Goal: Transaction & Acquisition: Purchase product/service

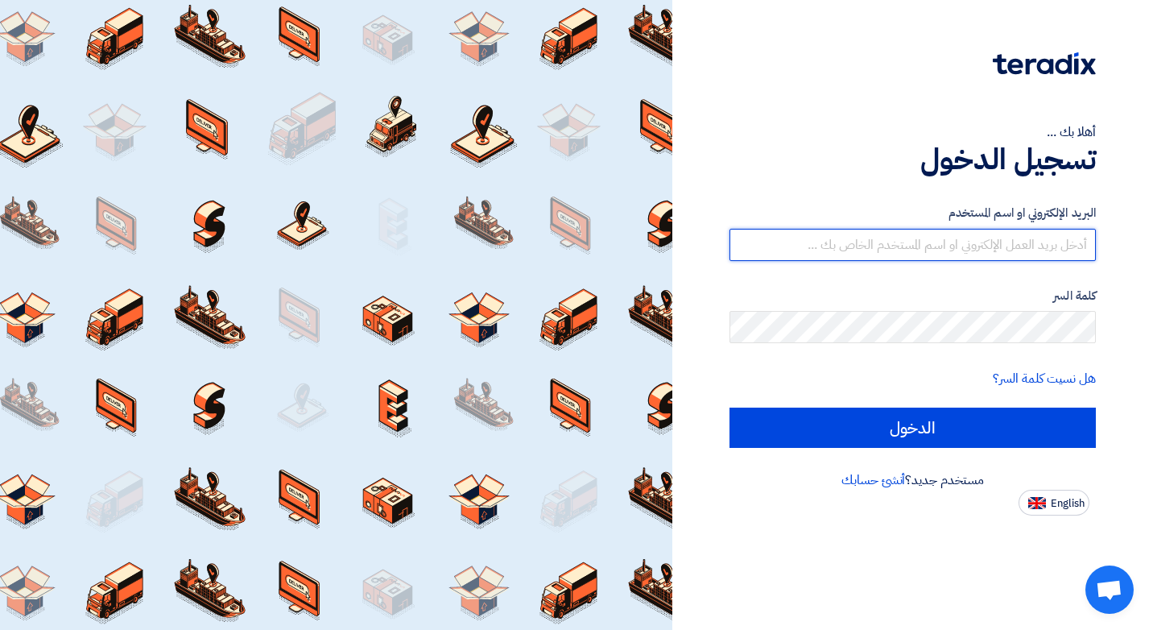
click at [922, 236] on input "text" at bounding box center [913, 245] width 366 height 32
click at [932, 243] on input "text" at bounding box center [913, 245] width 366 height 32
type input "[EMAIL_ADDRESS][DOMAIN_NAME]"
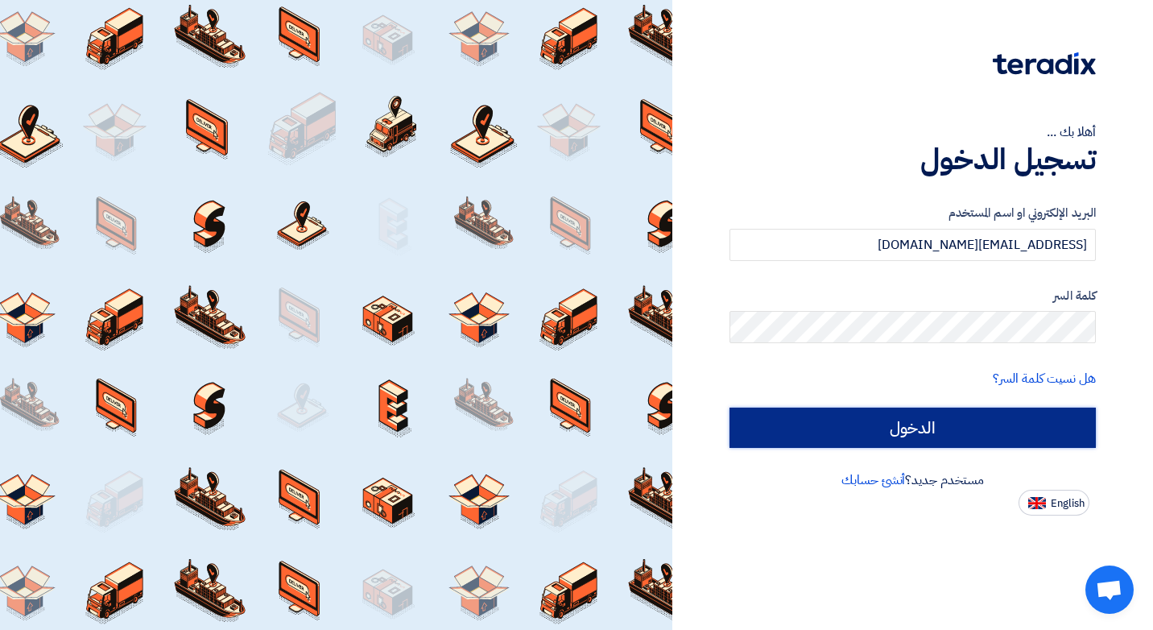
click at [890, 428] on input "الدخول" at bounding box center [913, 428] width 366 height 40
type input "Sign in"
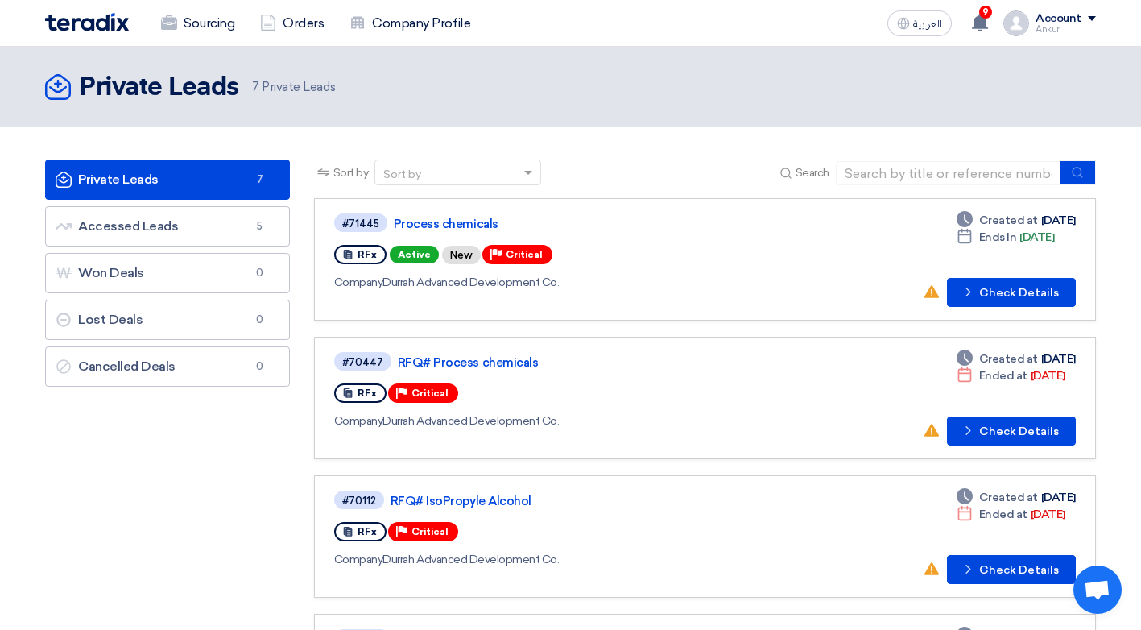
click at [929, 38] on div "العربية ع 9 New request received, check details and submit your quotation now! …" at bounding box center [988, 23] width 215 height 32
click at [929, 31] on button "العربية ع" at bounding box center [920, 23] width 64 height 26
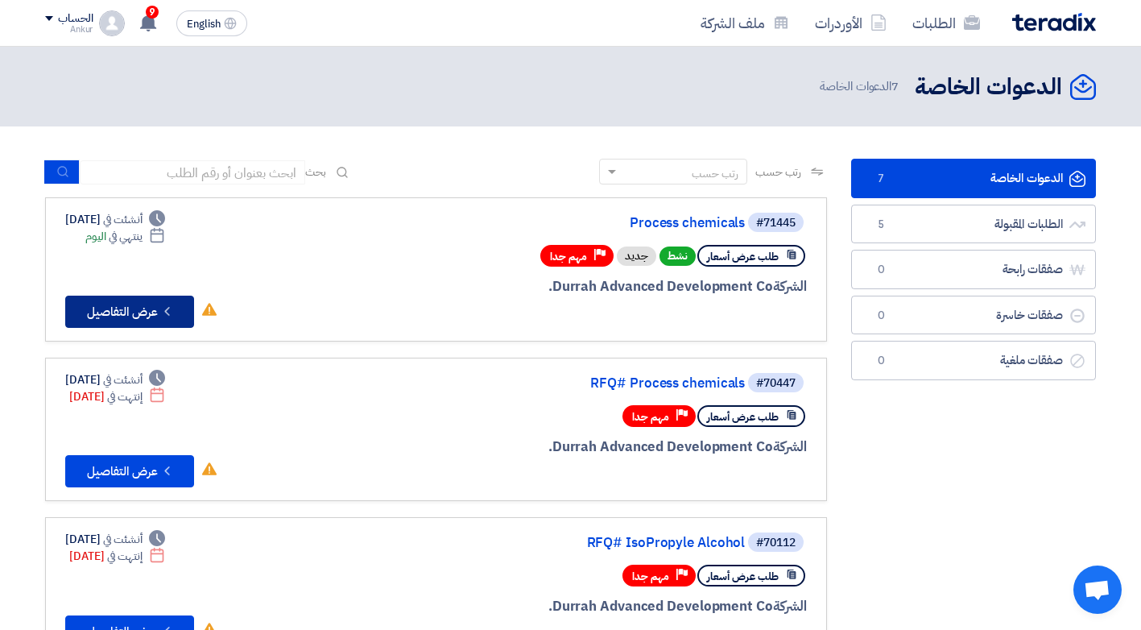
click at [134, 308] on button "Check details عرض التفاصيل" at bounding box center [129, 312] width 129 height 32
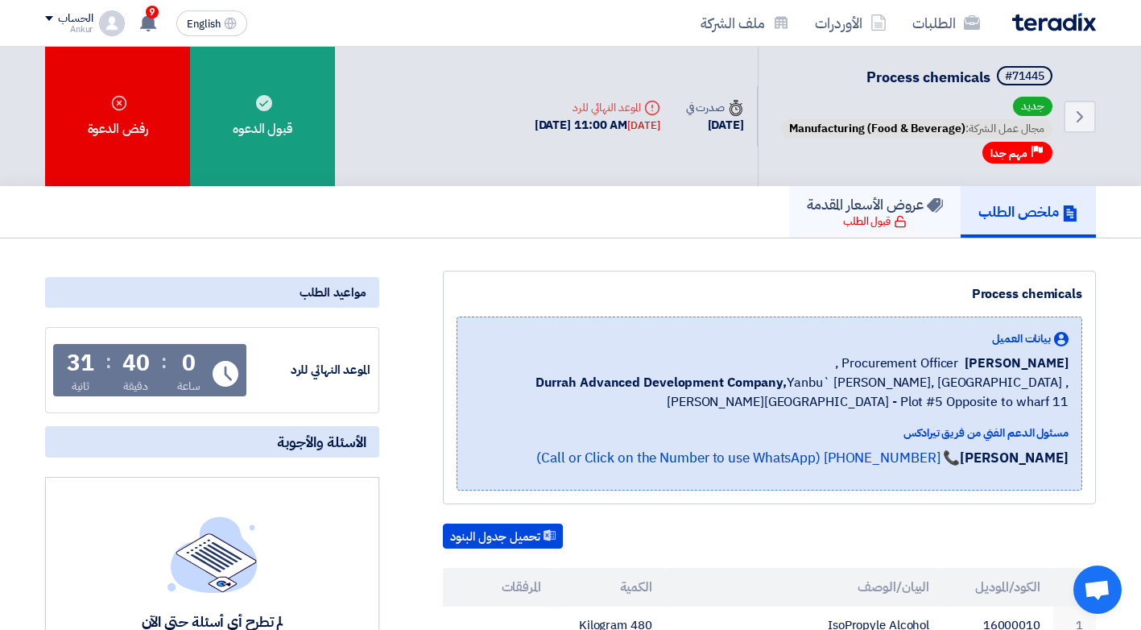
click at [867, 213] on h5 "عروض الأسعار المقدمة" at bounding box center [875, 204] width 136 height 19
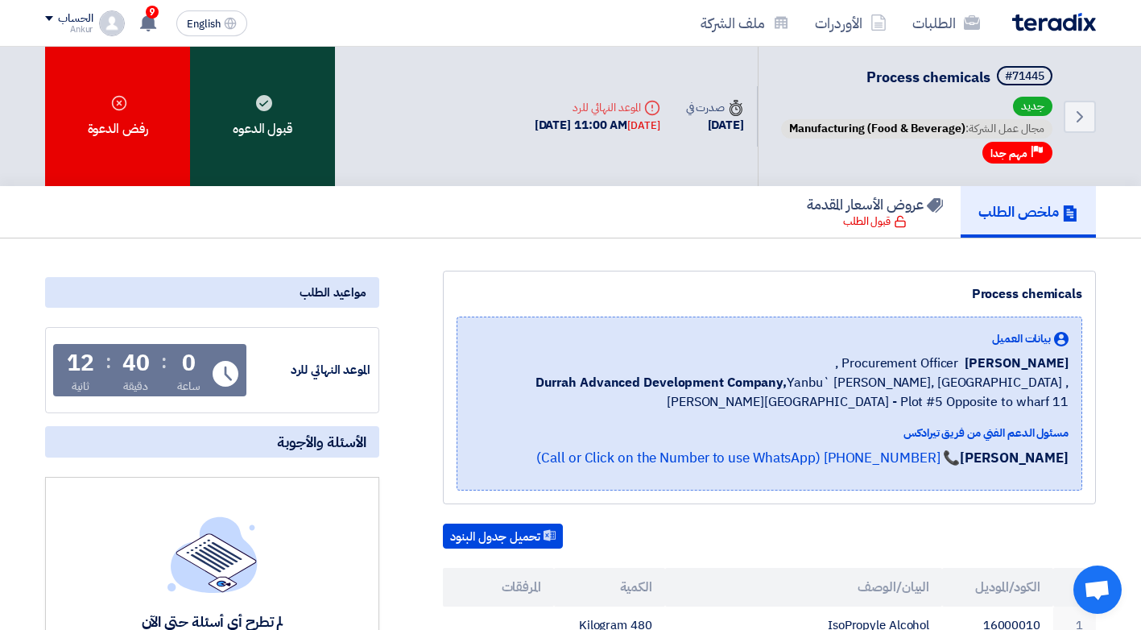
click at [274, 116] on div "قبول الدعوه" at bounding box center [262, 116] width 145 height 139
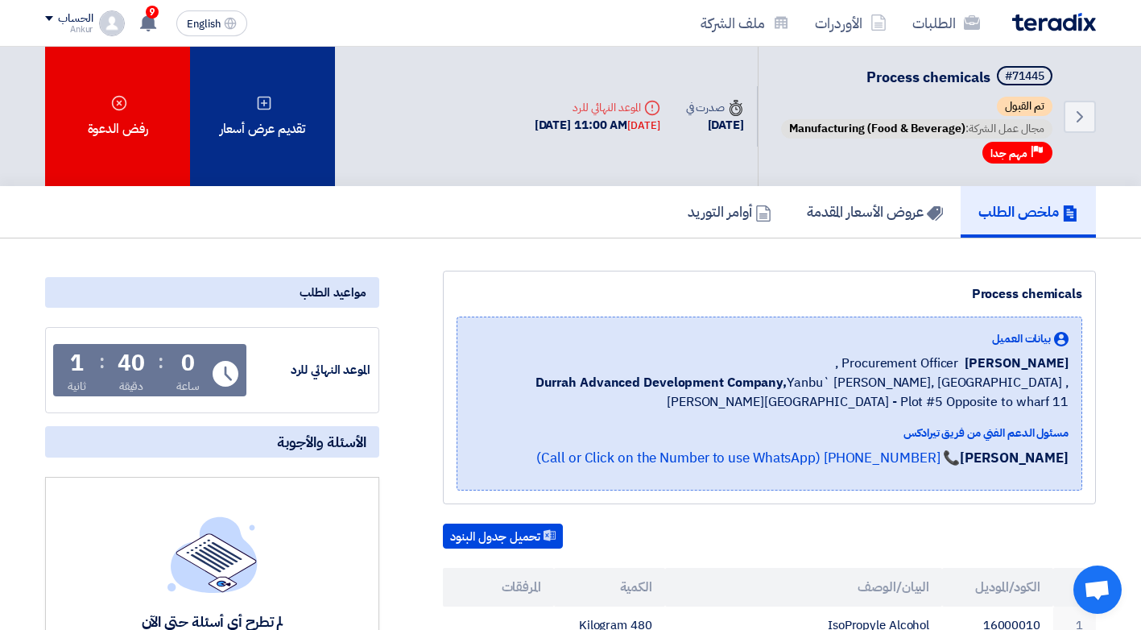
click at [287, 136] on div "تقديم عرض أسعار" at bounding box center [262, 116] width 145 height 139
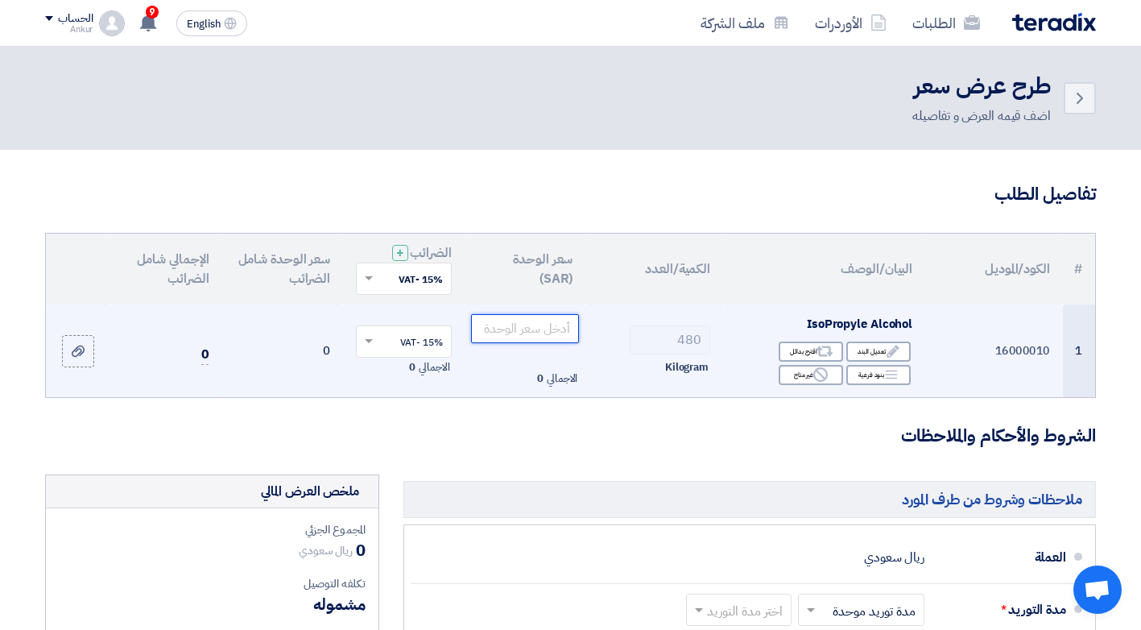
click at [540, 325] on input "number" at bounding box center [525, 328] width 109 height 29
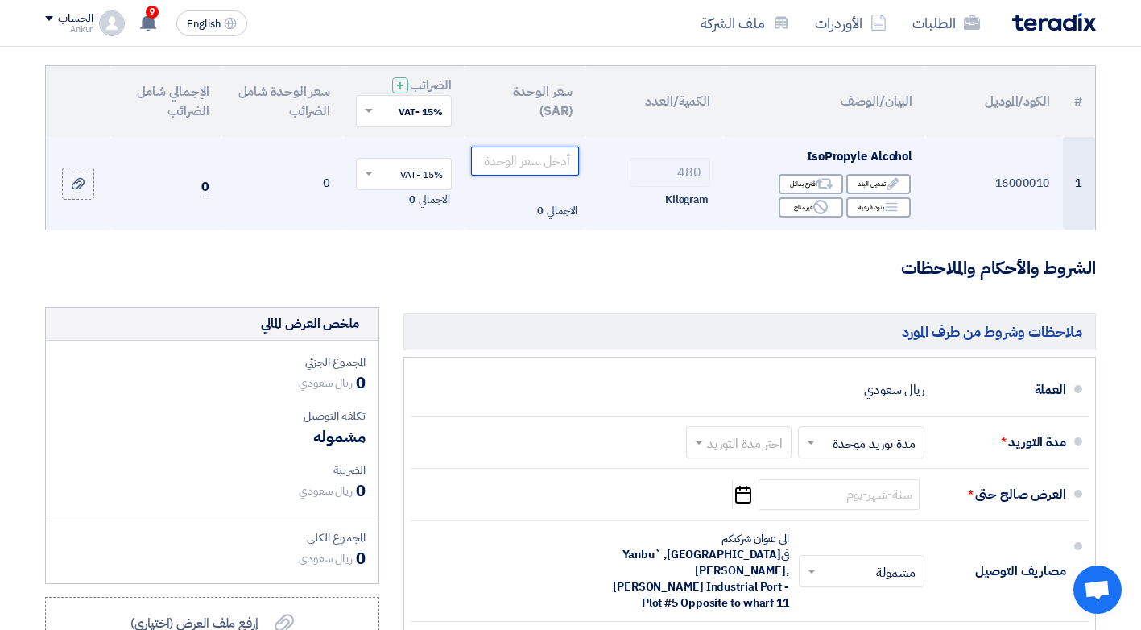
scroll to position [161, 0]
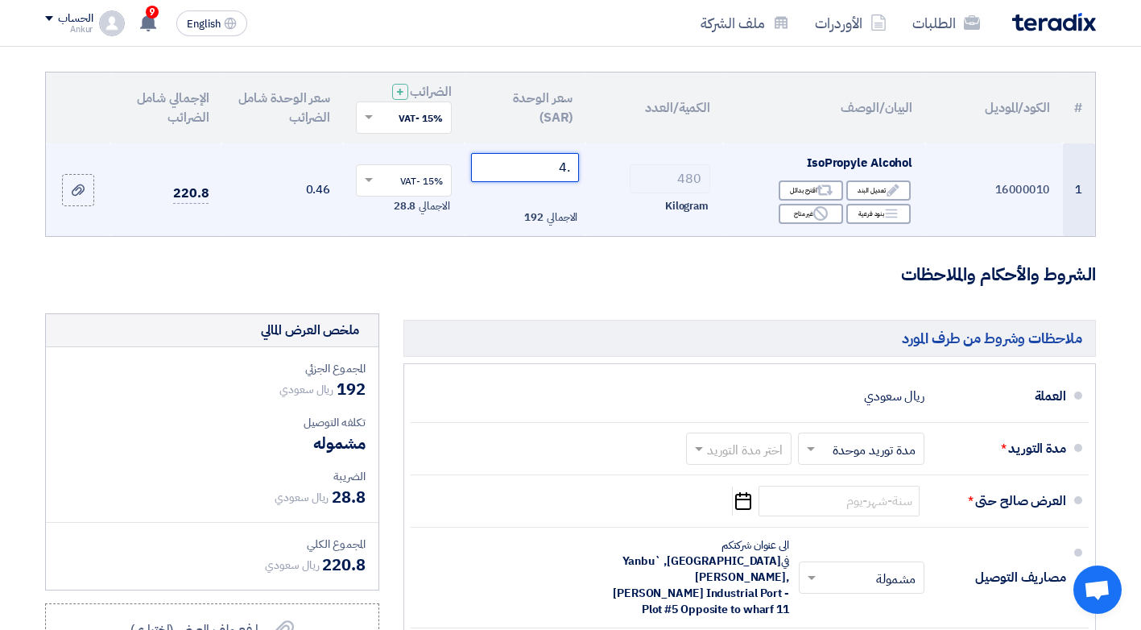
type input ".4"
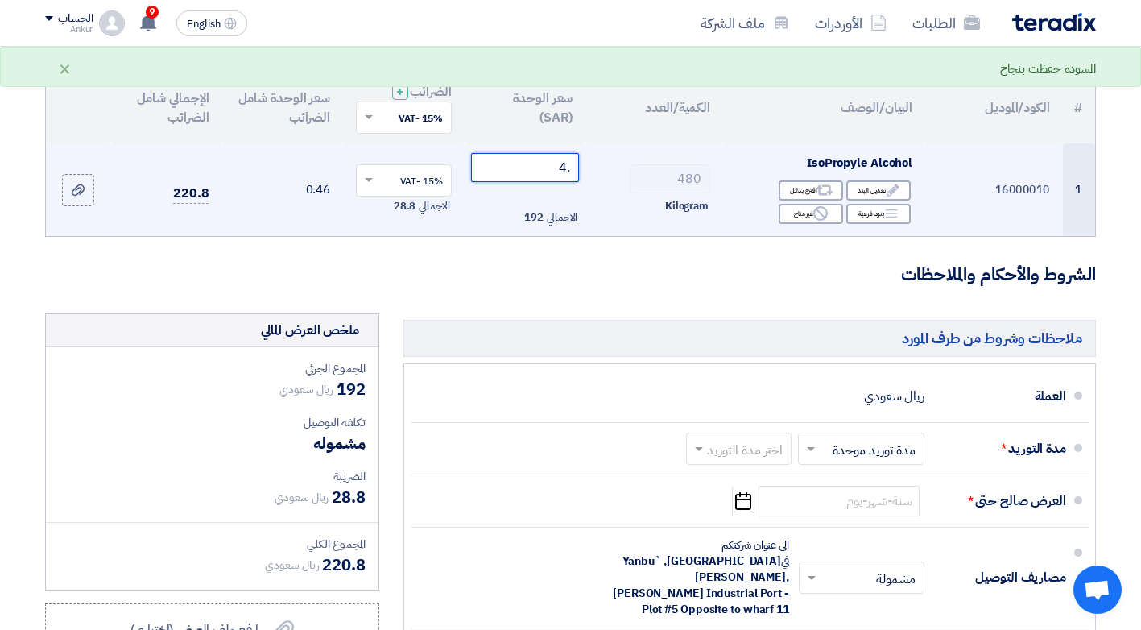
click at [565, 168] on input ".4" at bounding box center [525, 167] width 109 height 29
type input ".0"
click at [550, 170] on input ".04" at bounding box center [525, 167] width 109 height 29
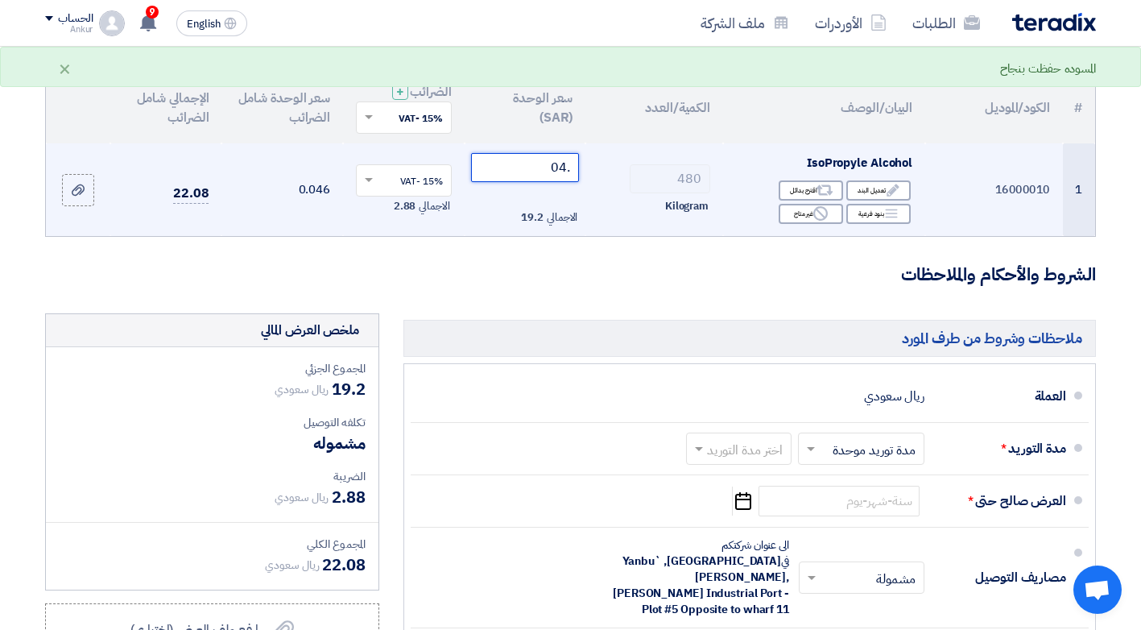
drag, startPoint x: 550, startPoint y: 170, endPoint x: 570, endPoint y: 164, distance: 20.9
click at [570, 164] on input ".04" at bounding box center [525, 167] width 109 height 29
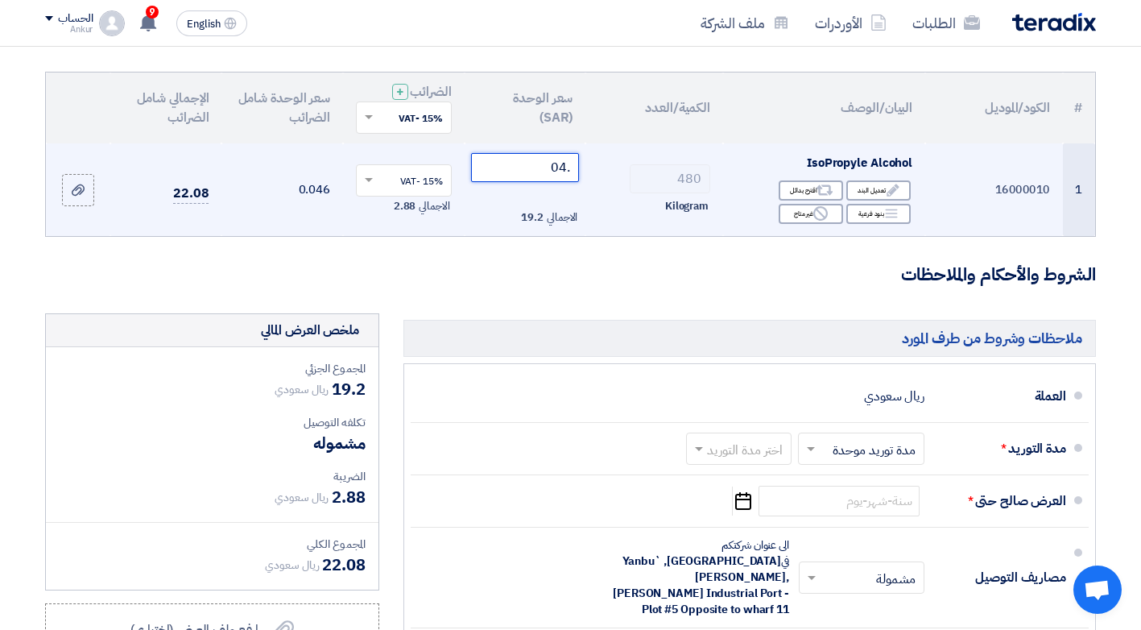
type input "4"
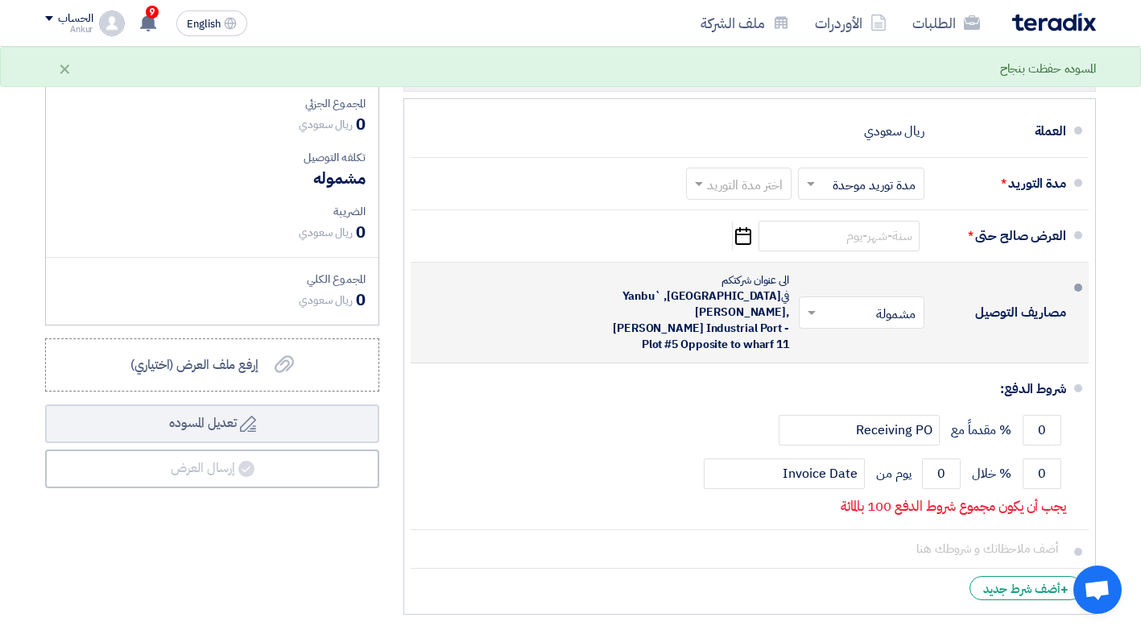
scroll to position [322, 0]
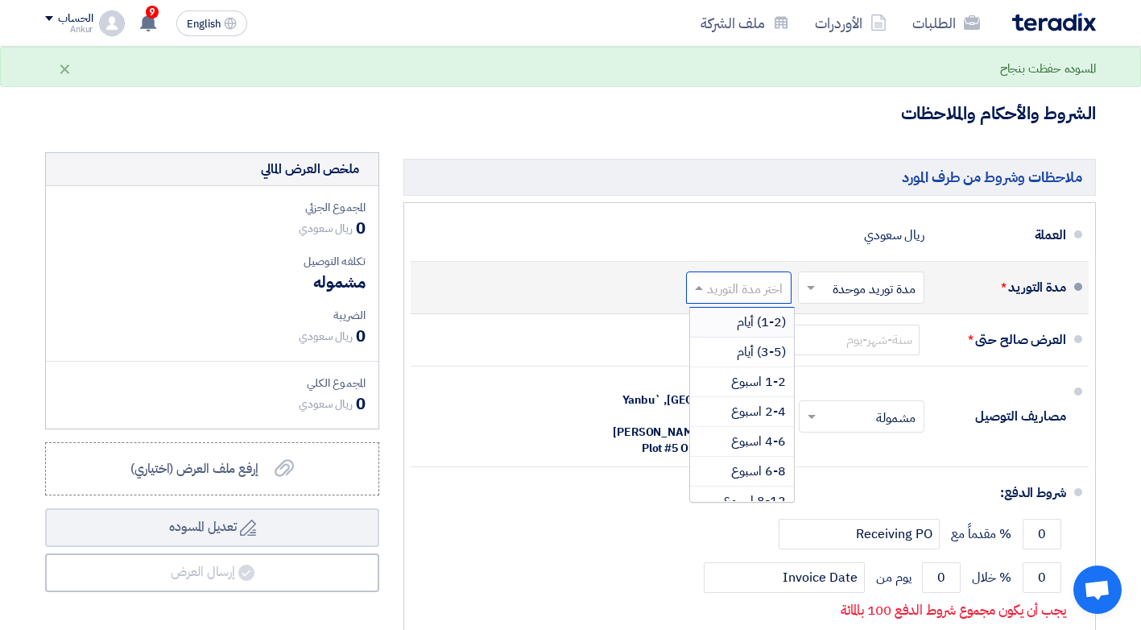
click at [714, 289] on input "text" at bounding box center [735, 288] width 97 height 23
click at [769, 473] on span "6-8 اسبوع" at bounding box center [758, 471] width 55 height 19
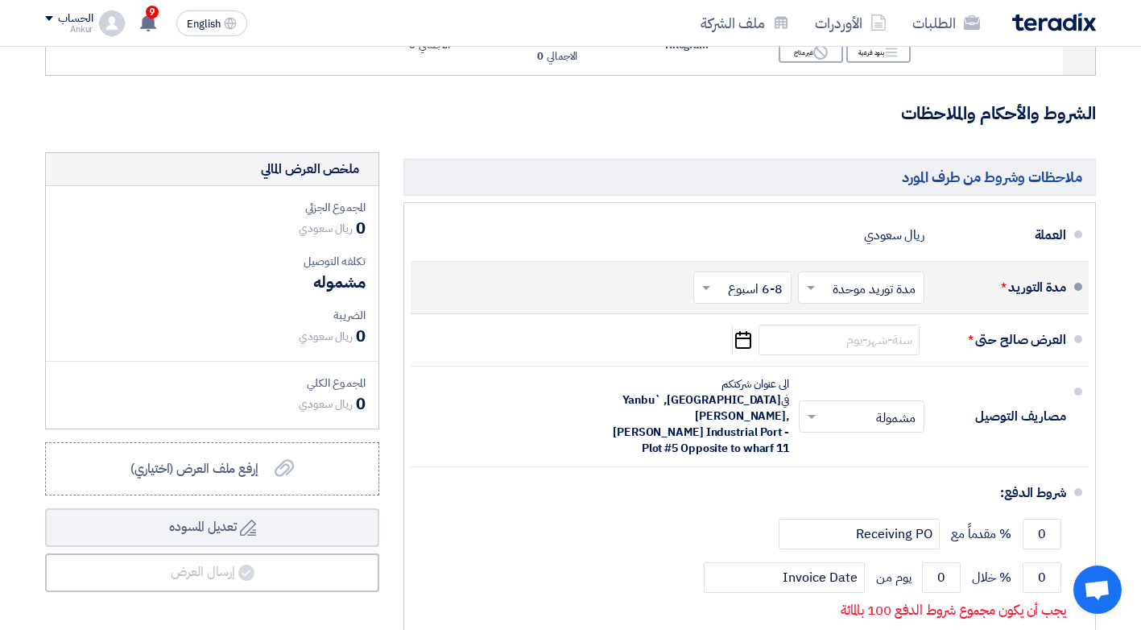
click at [764, 294] on input "text" at bounding box center [739, 288] width 90 height 23
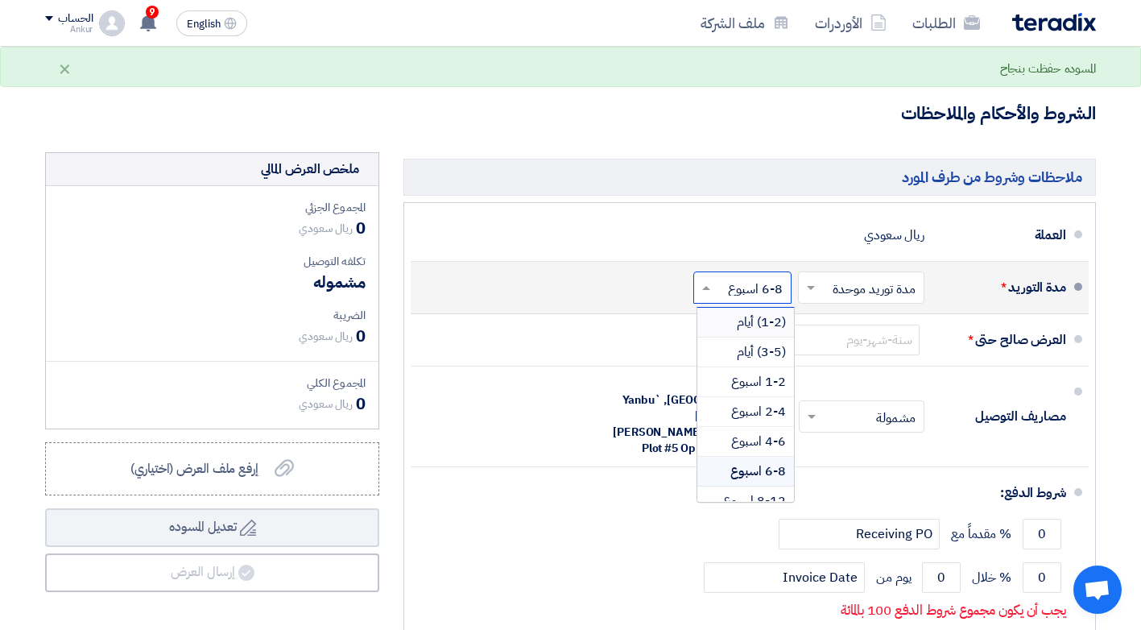
scroll to position [81, 0]
click at [776, 383] on span "6-8 اسبوع" at bounding box center [759, 390] width 56 height 19
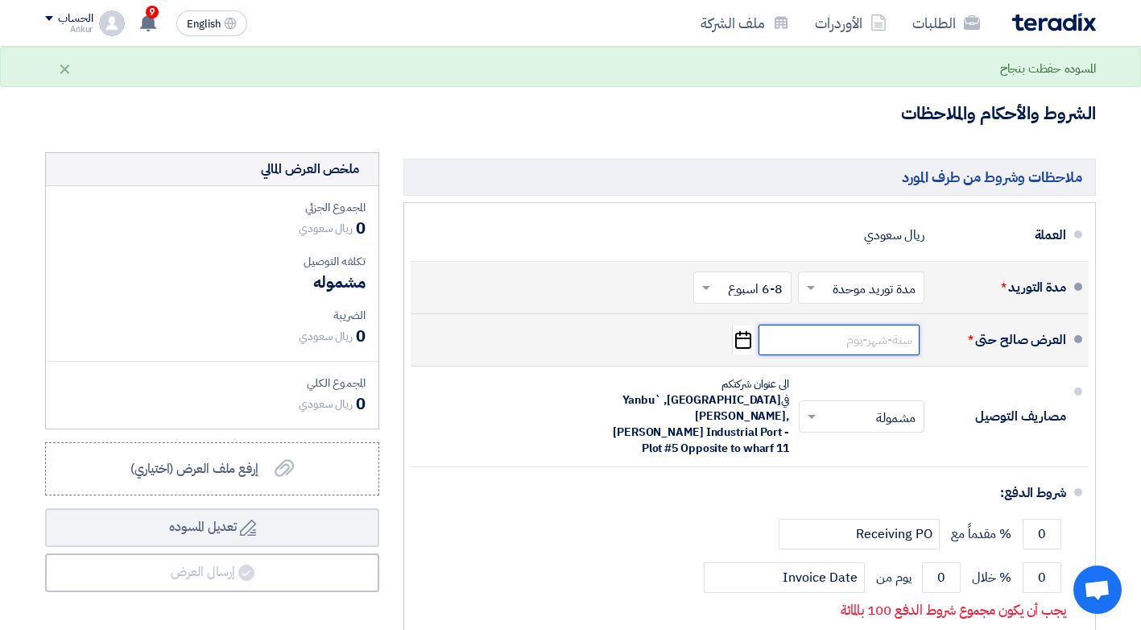
click at [845, 333] on input at bounding box center [839, 340] width 161 height 31
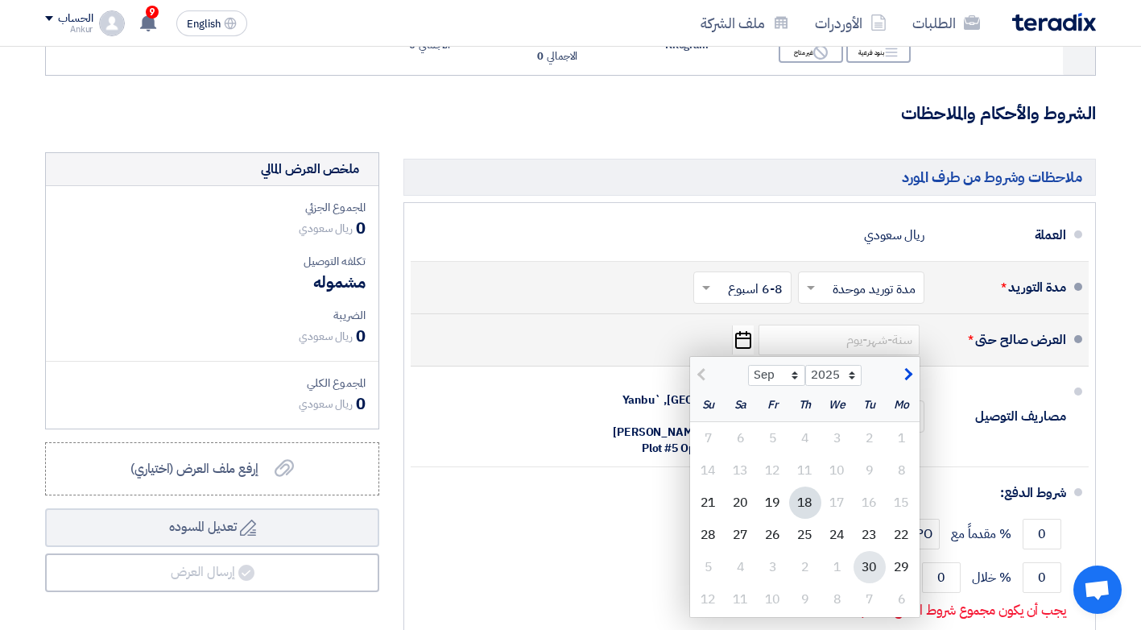
click at [868, 571] on div "30" at bounding box center [870, 567] width 32 height 32
type input "[DATE]"
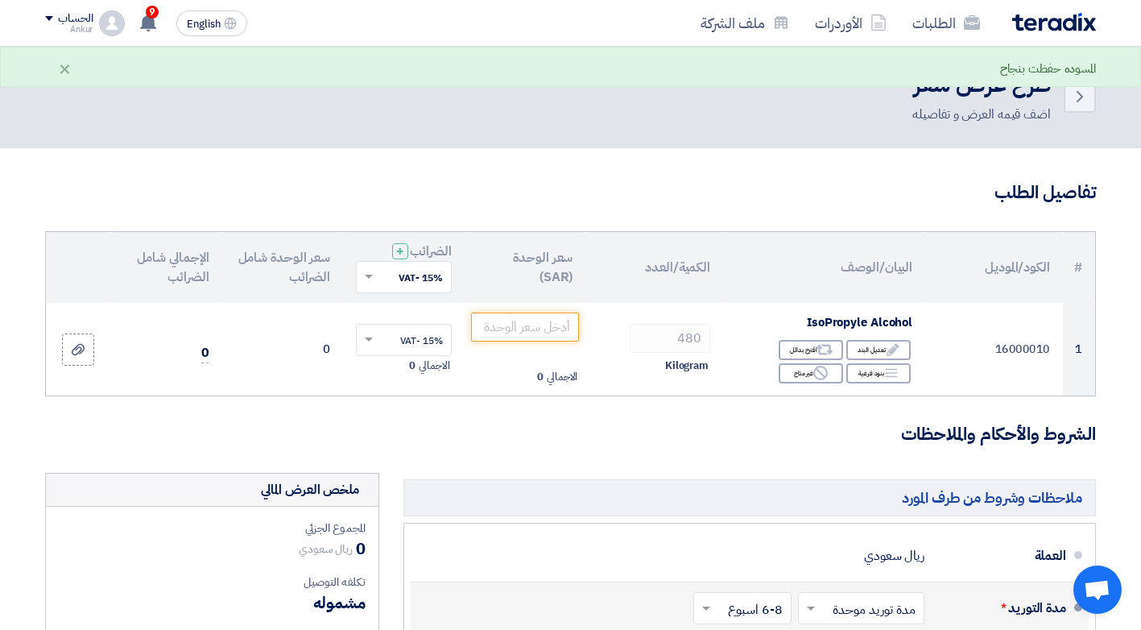
scroll to position [0, 0]
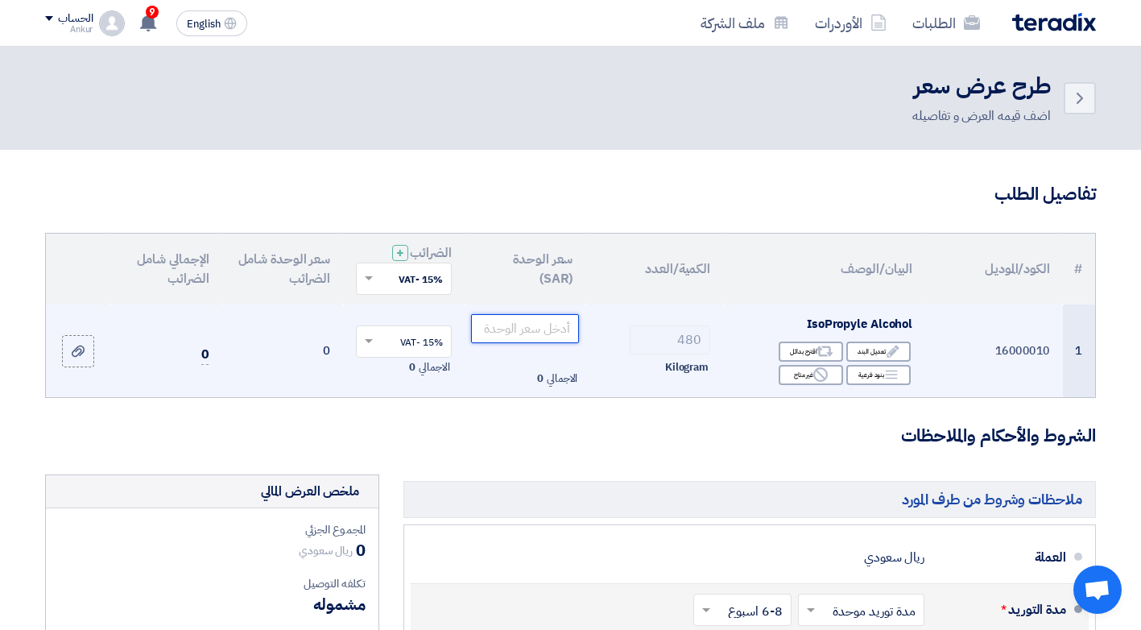
click at [530, 342] on input "number" at bounding box center [525, 328] width 109 height 29
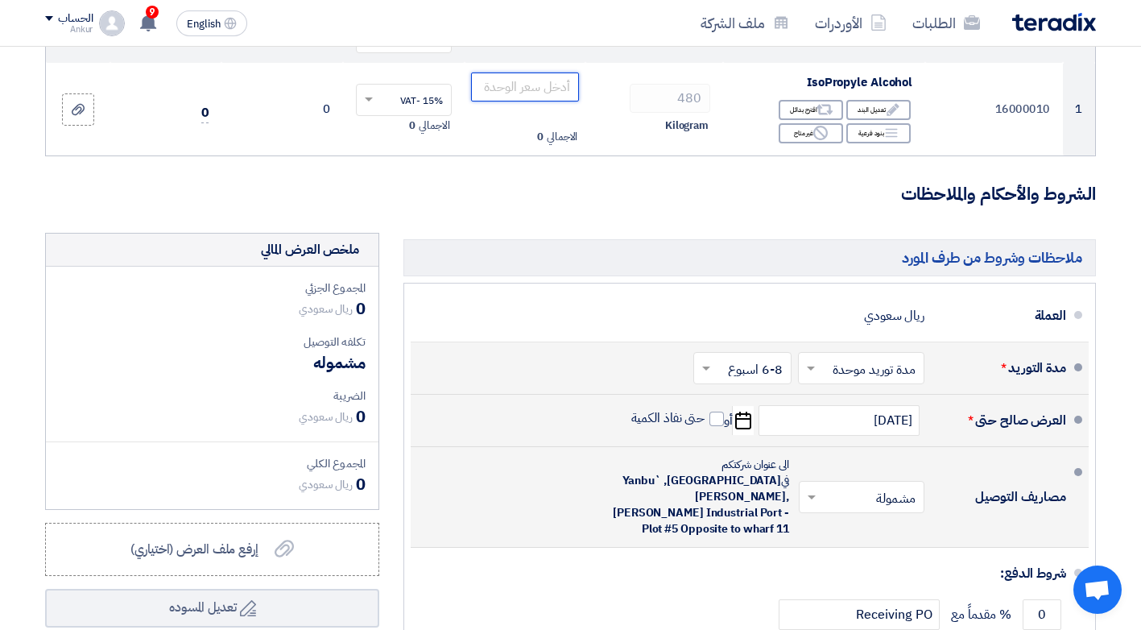
scroll to position [322, 0]
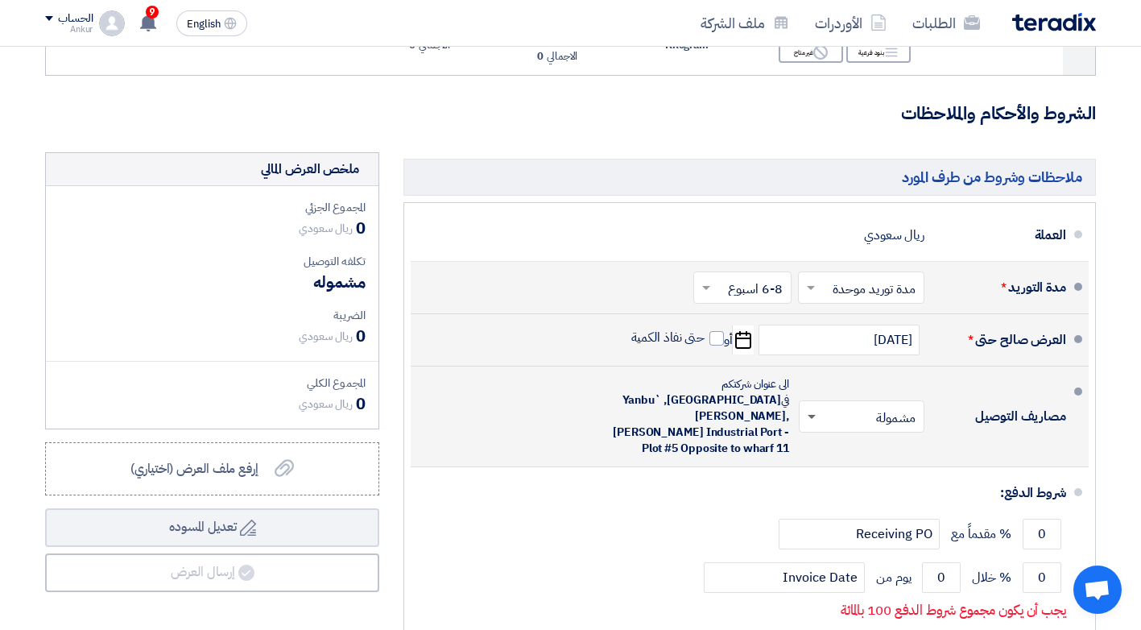
click at [808, 415] on span at bounding box center [812, 418] width 8 height 6
click at [850, 480] on div "غير مشمولة" at bounding box center [865, 480] width 124 height 29
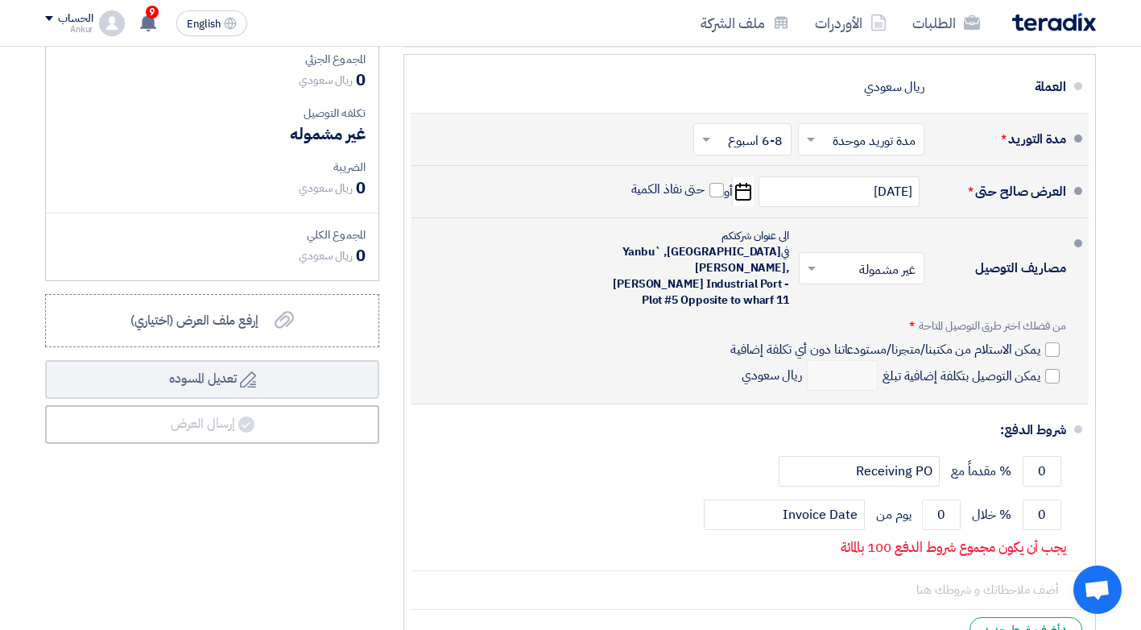
scroll to position [483, 0]
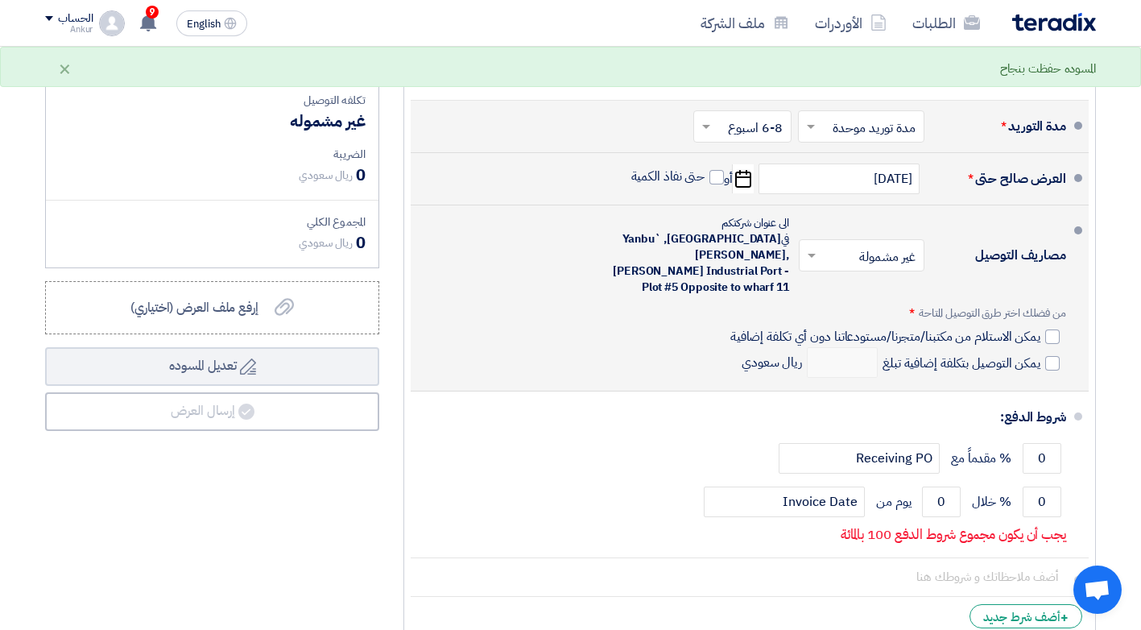
click at [603, 312] on div "مصاريف التوصيل × غير مشمولة × الى عنوان شركتكم في [GEOGRAPHIC_DATA], [GEOGRAPHI…" at bounding box center [745, 298] width 643 height 172
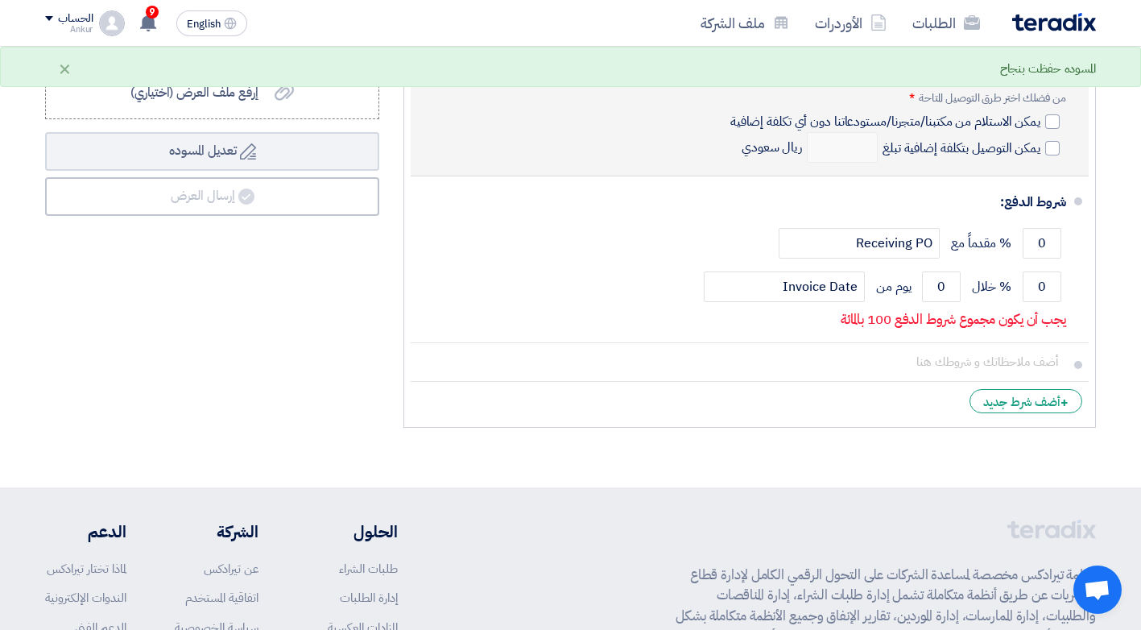
scroll to position [725, 0]
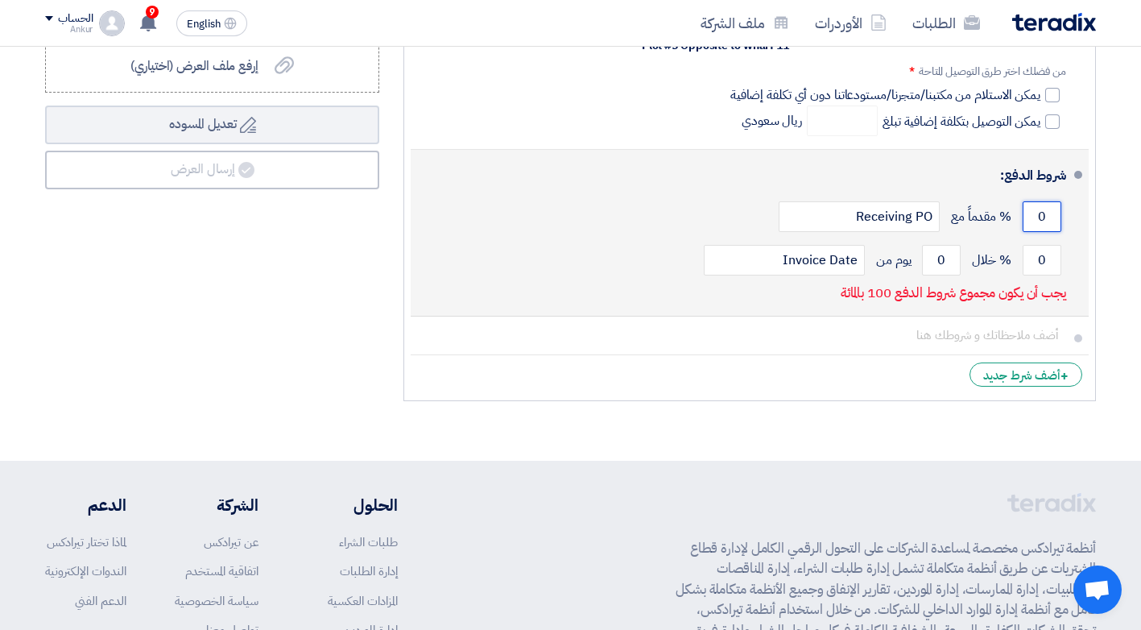
click at [1036, 202] on input "0" at bounding box center [1042, 216] width 39 height 31
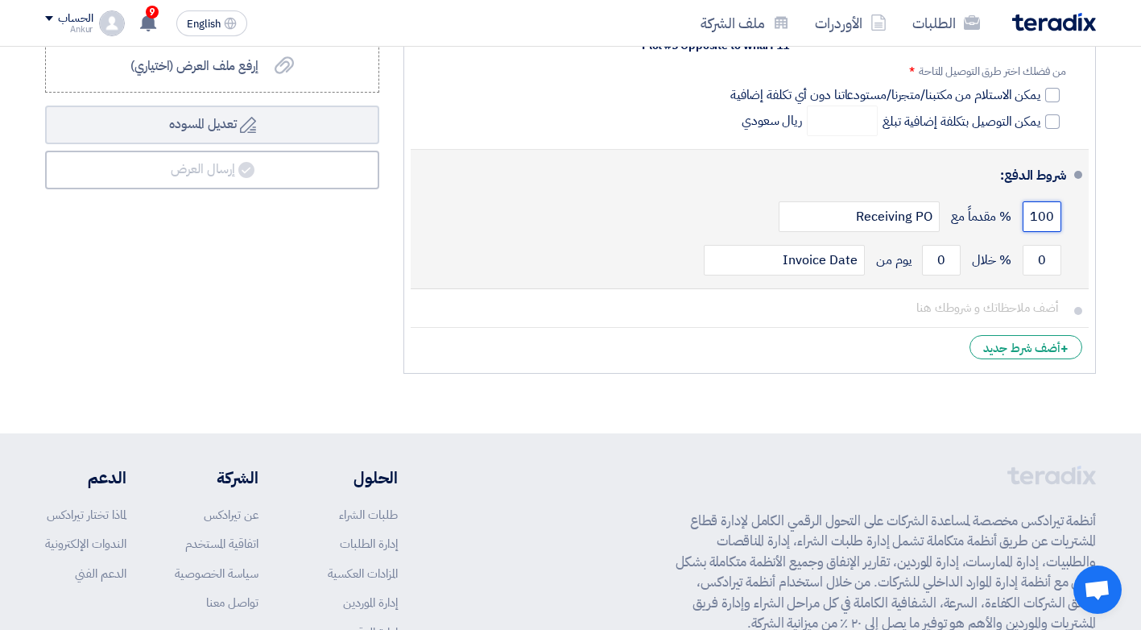
scroll to position [0, -6]
click at [1036, 202] on input "0100" at bounding box center [1042, 216] width 39 height 31
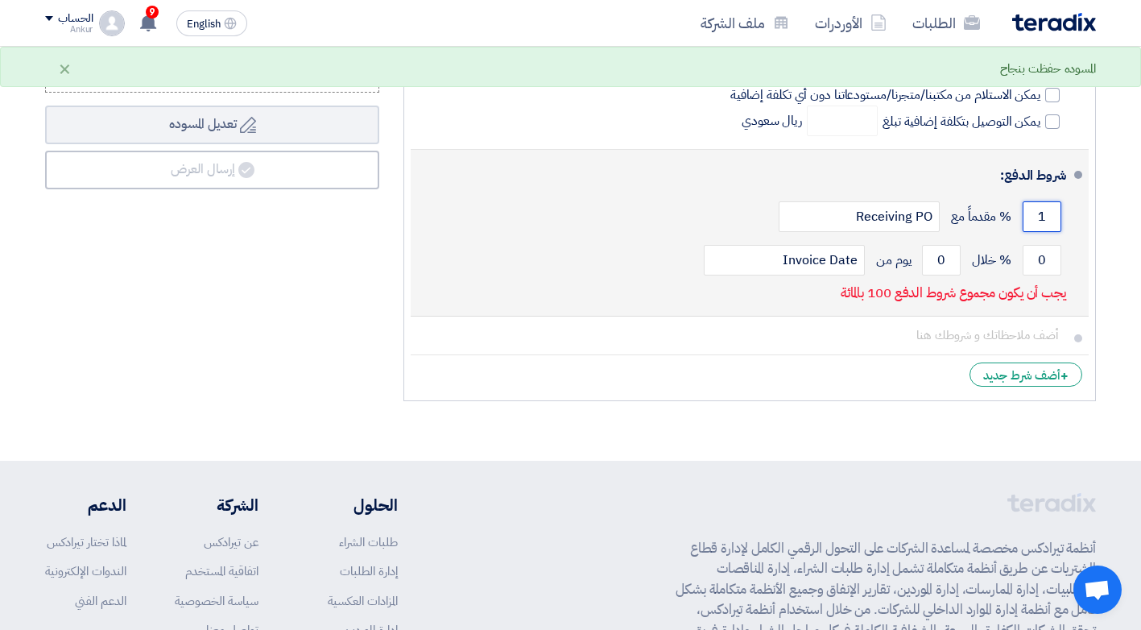
scroll to position [0, 0]
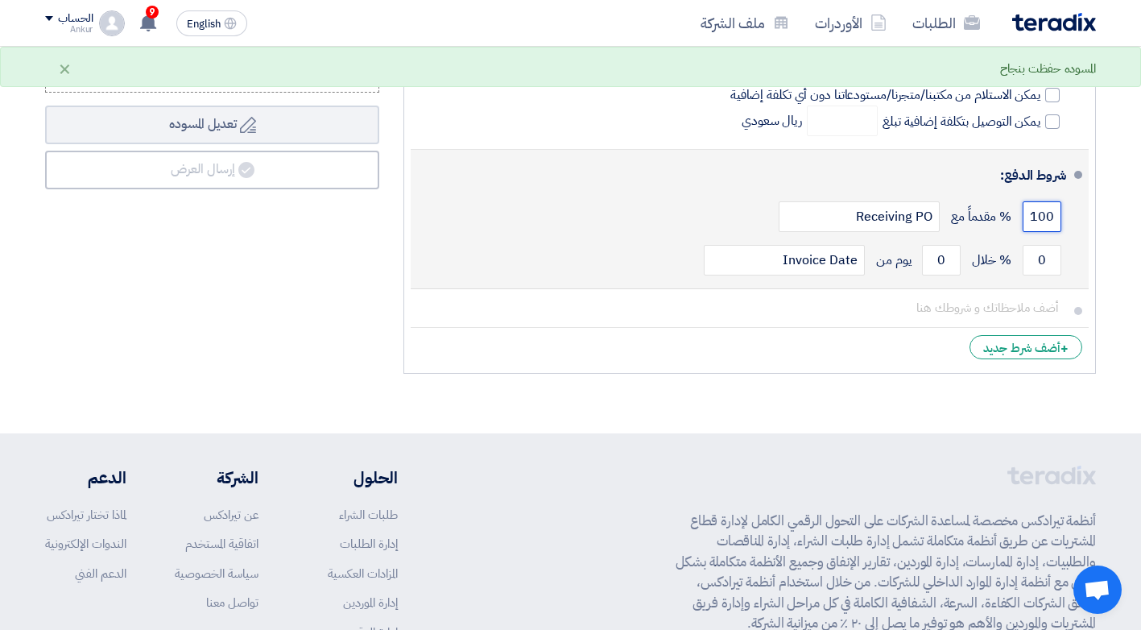
type input "100"
click at [626, 176] on div "شروط الدفع:" at bounding box center [752, 175] width 630 height 39
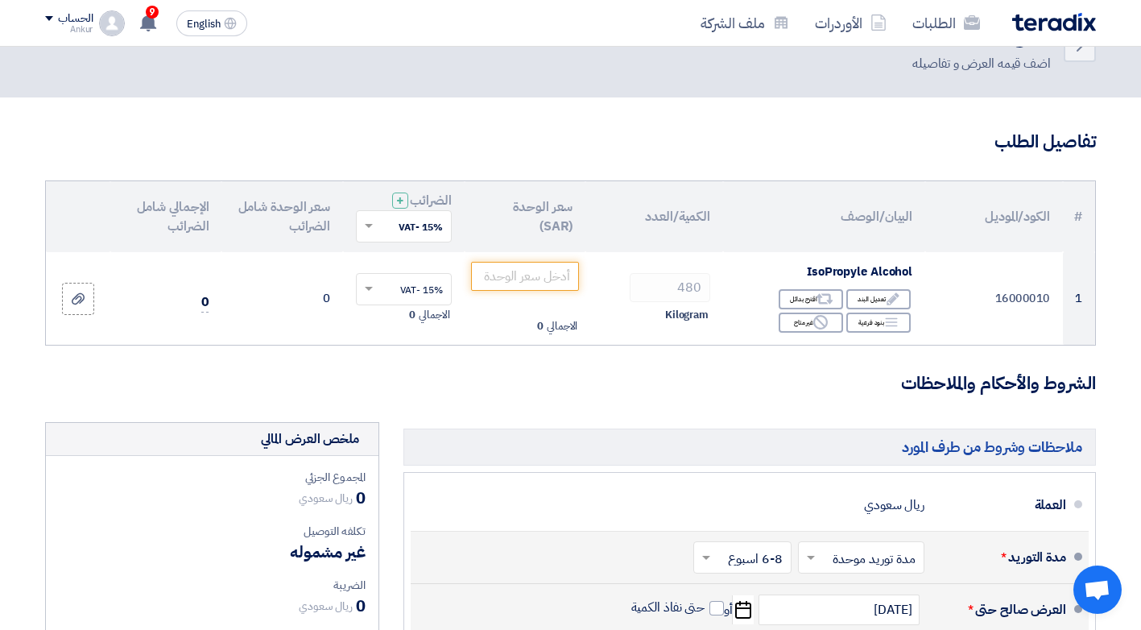
scroll to position [81, 0]
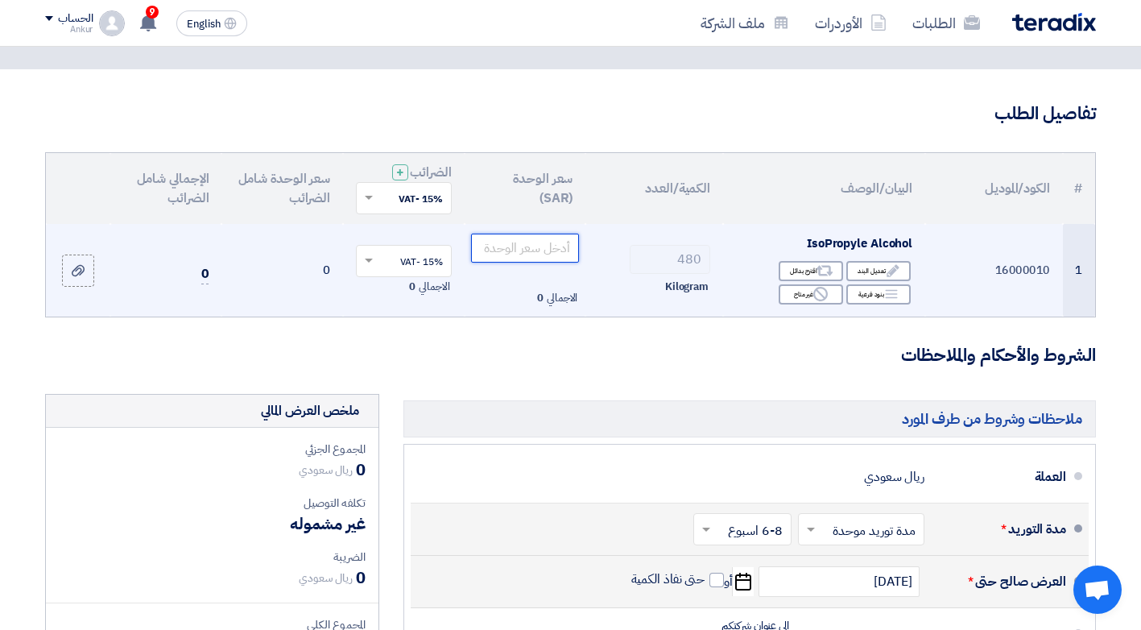
click at [503, 248] on input "number" at bounding box center [525, 248] width 109 height 29
type input "0.4"
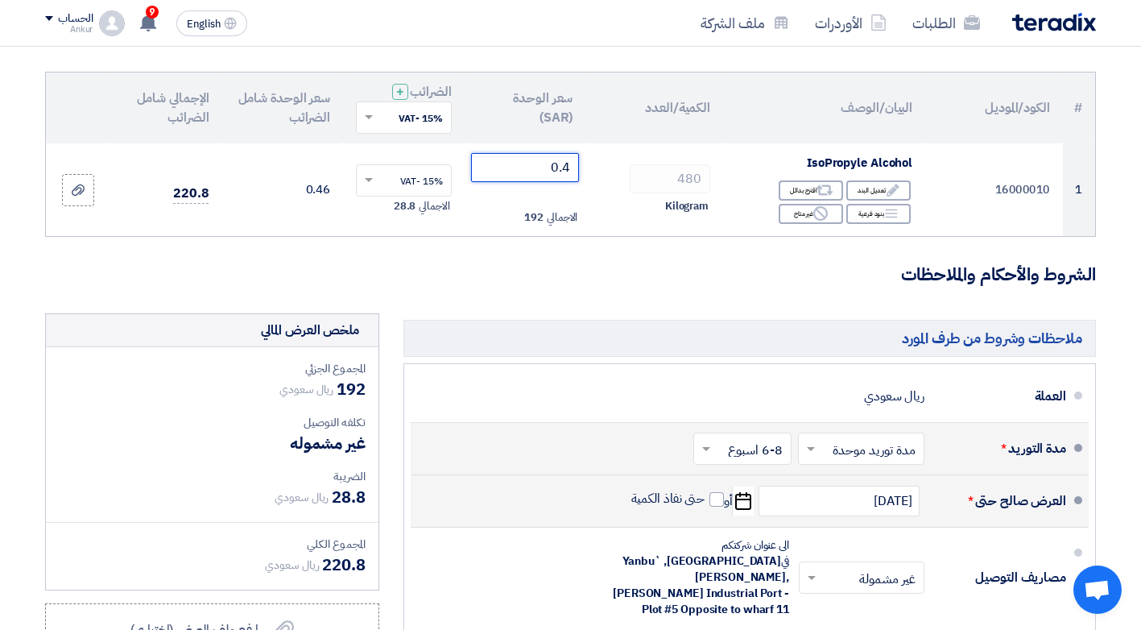
scroll to position [0, 0]
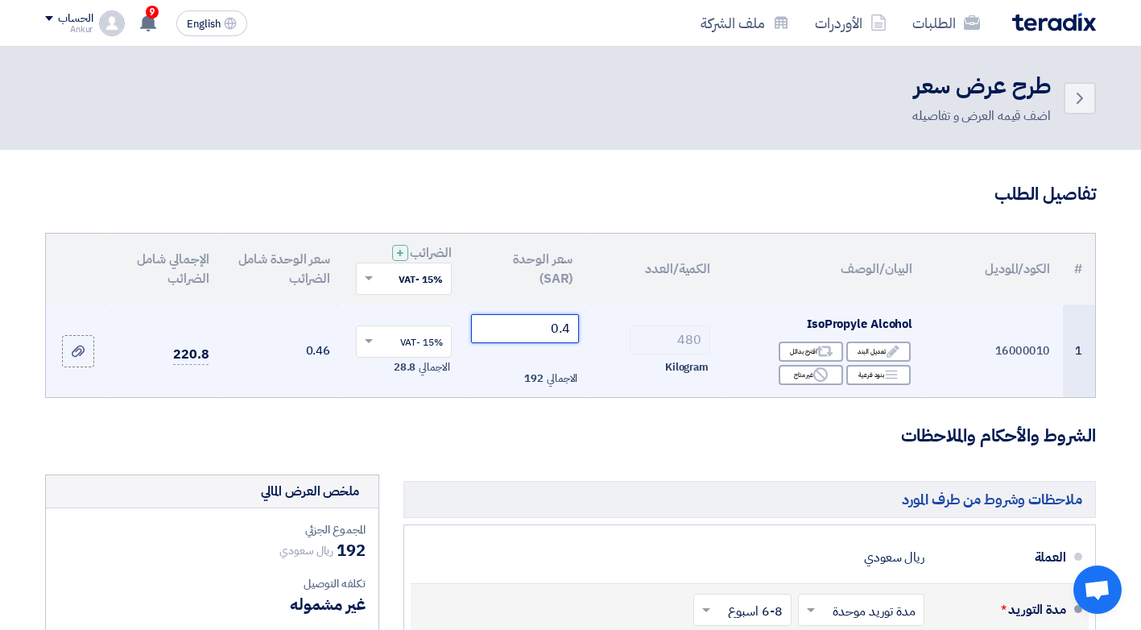
click at [541, 329] on input "0.4" at bounding box center [525, 328] width 109 height 29
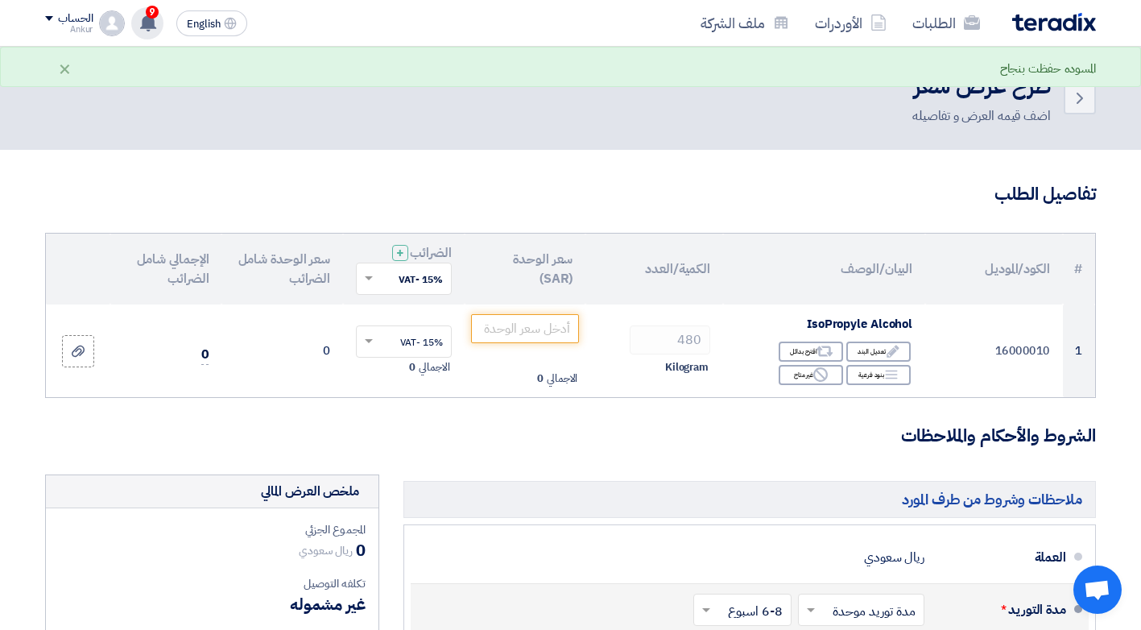
click at [147, 16] on span "9" at bounding box center [152, 12] width 13 height 13
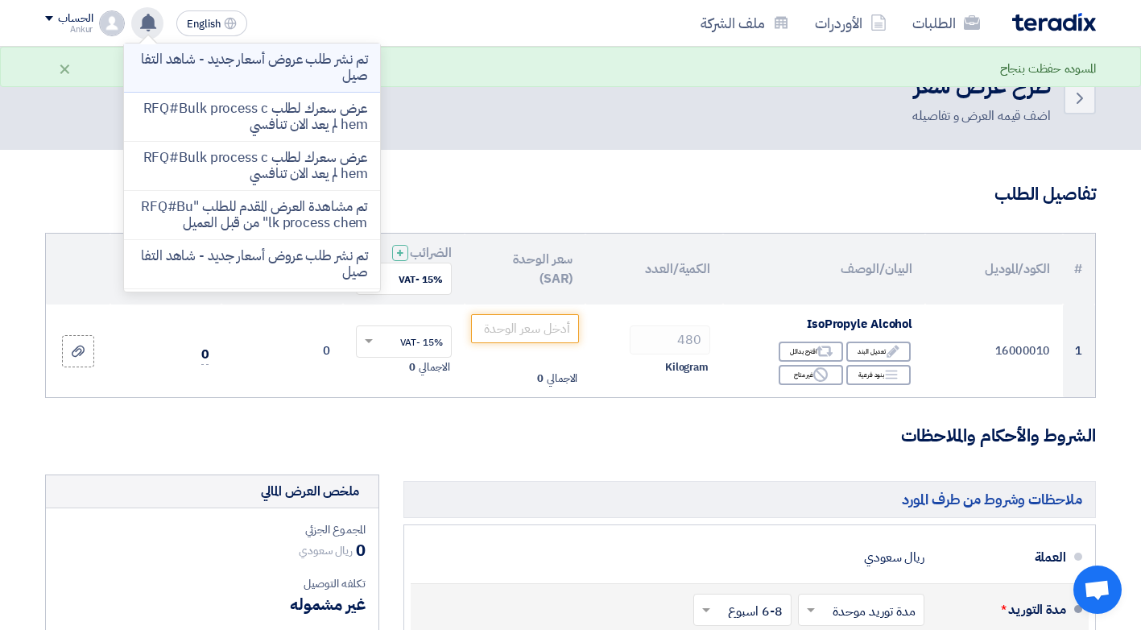
click at [344, 88] on li "تم نشر طلب عروض أسعار جديد - شاهد التفاصيل" at bounding box center [252, 67] width 256 height 49
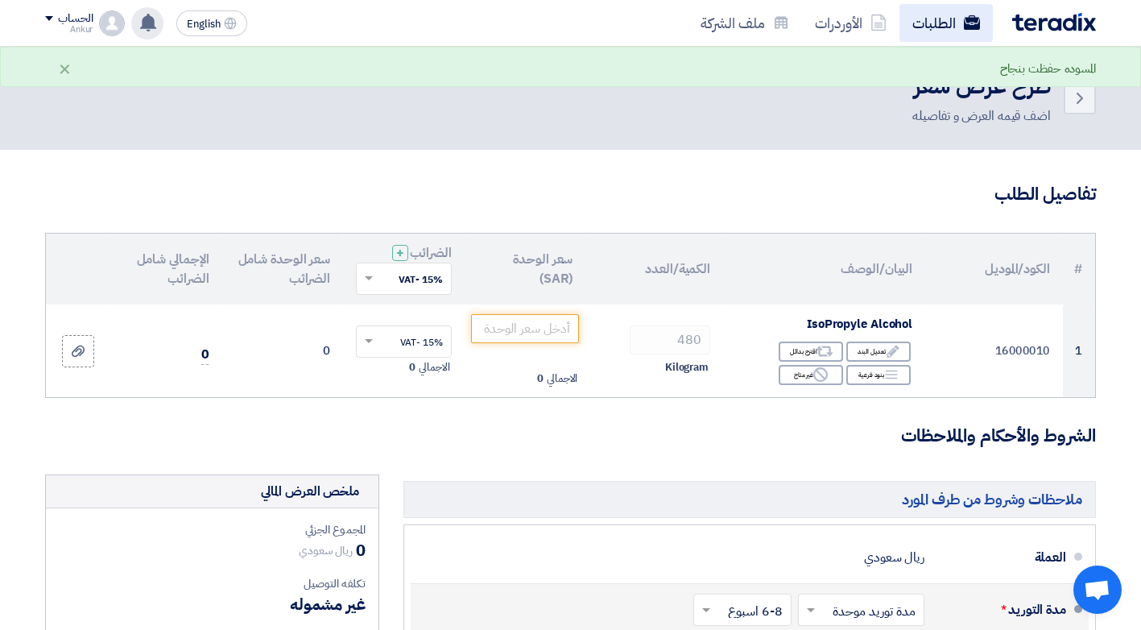
click at [971, 24] on icon at bounding box center [972, 22] width 16 height 16
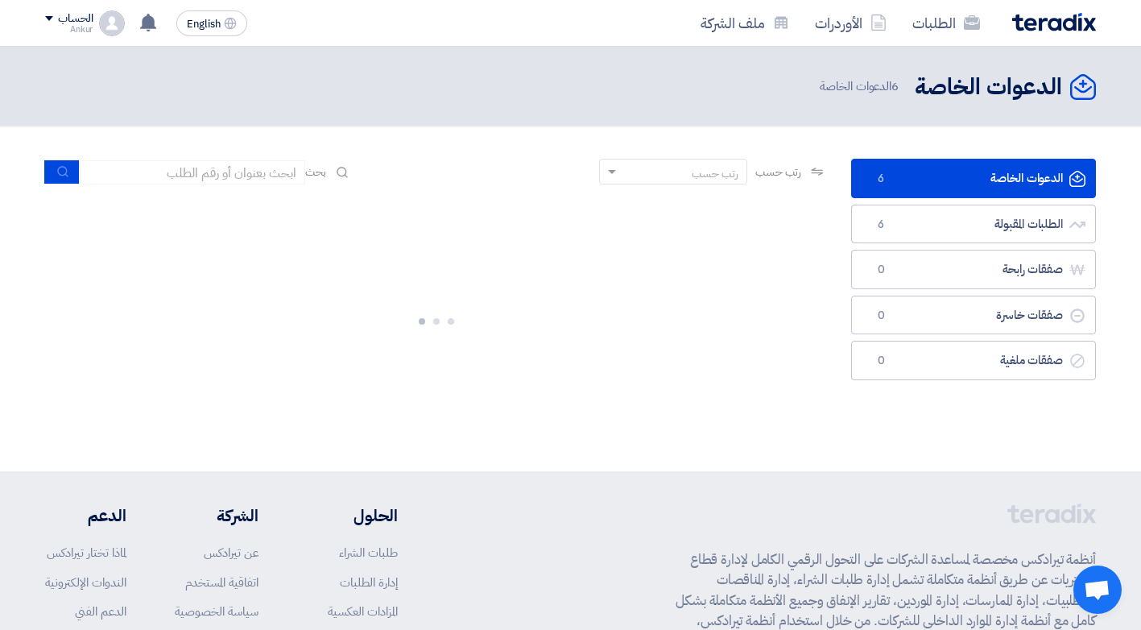
click at [958, 192] on link "الدعوات الخاصة الدعوات الخاصة 6" at bounding box center [973, 178] width 245 height 39
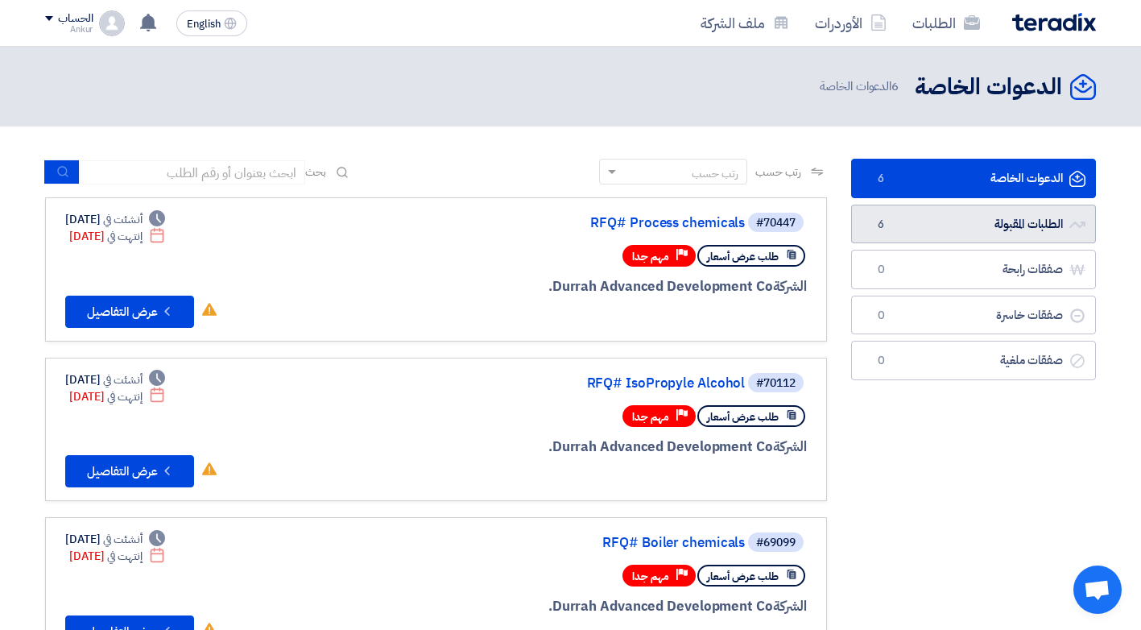
click at [963, 222] on link "الطلبات المقبولة الطلبات المقبولة 6" at bounding box center [973, 224] width 245 height 39
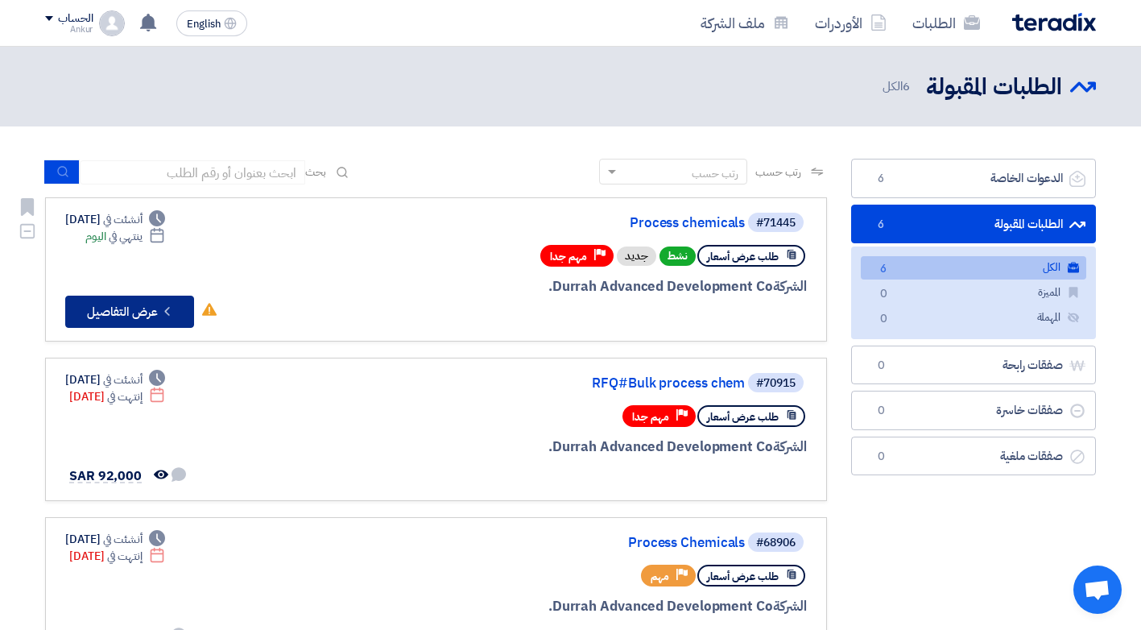
click at [121, 311] on button "Check details عرض التفاصيل" at bounding box center [129, 312] width 129 height 32
